Goal: Find specific page/section: Find specific page/section

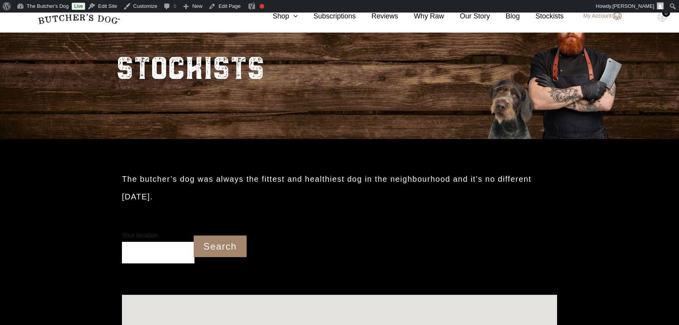
scroll to position [73, 0]
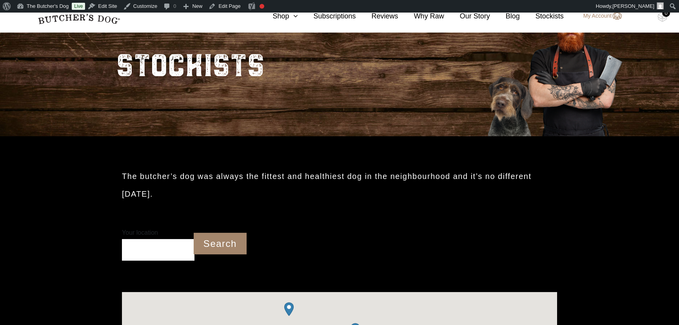
click at [154, 247] on input "Your location" at bounding box center [158, 250] width 73 height 22
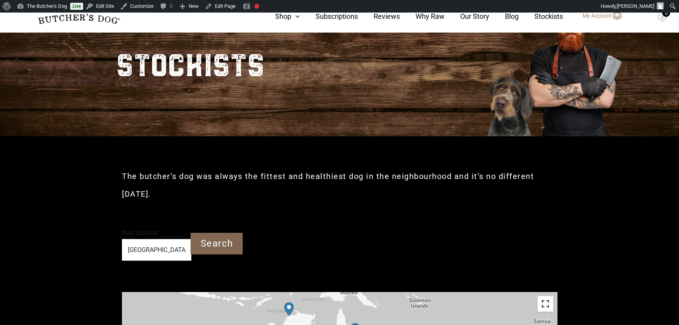
click at [208, 240] on input "Search" at bounding box center [217, 244] width 52 height 22
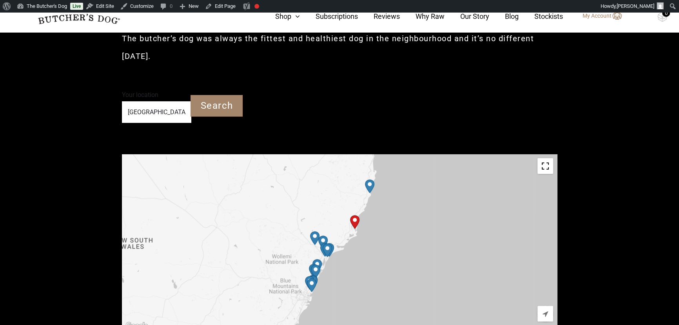
scroll to position [216, 0]
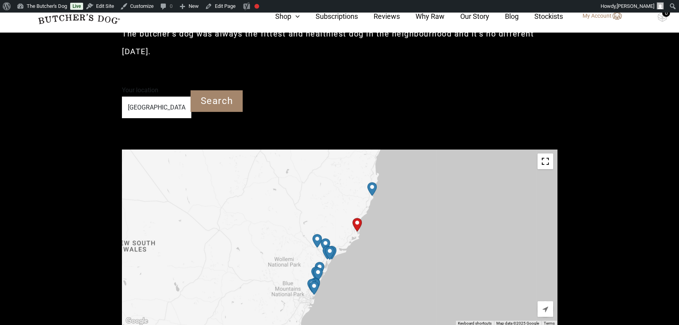
click at [169, 105] on input "Darawank NSW 2428" at bounding box center [156, 107] width 69 height 22
click at [155, 107] on input "Darawank NSW 2428" at bounding box center [156, 107] width 69 height 22
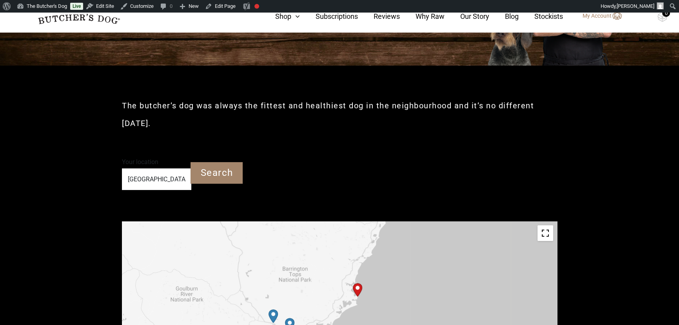
scroll to position [2, 0]
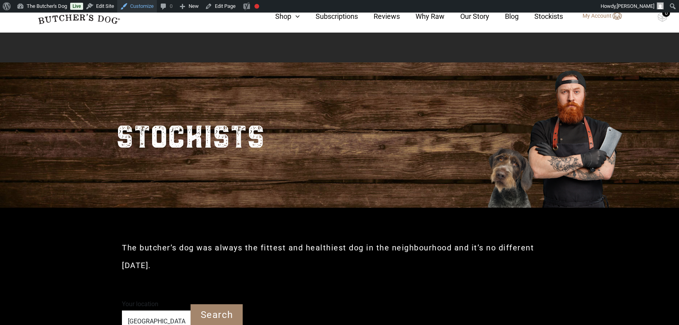
type input "blueys beach NSW 2428"
